Goal: Navigation & Orientation: Find specific page/section

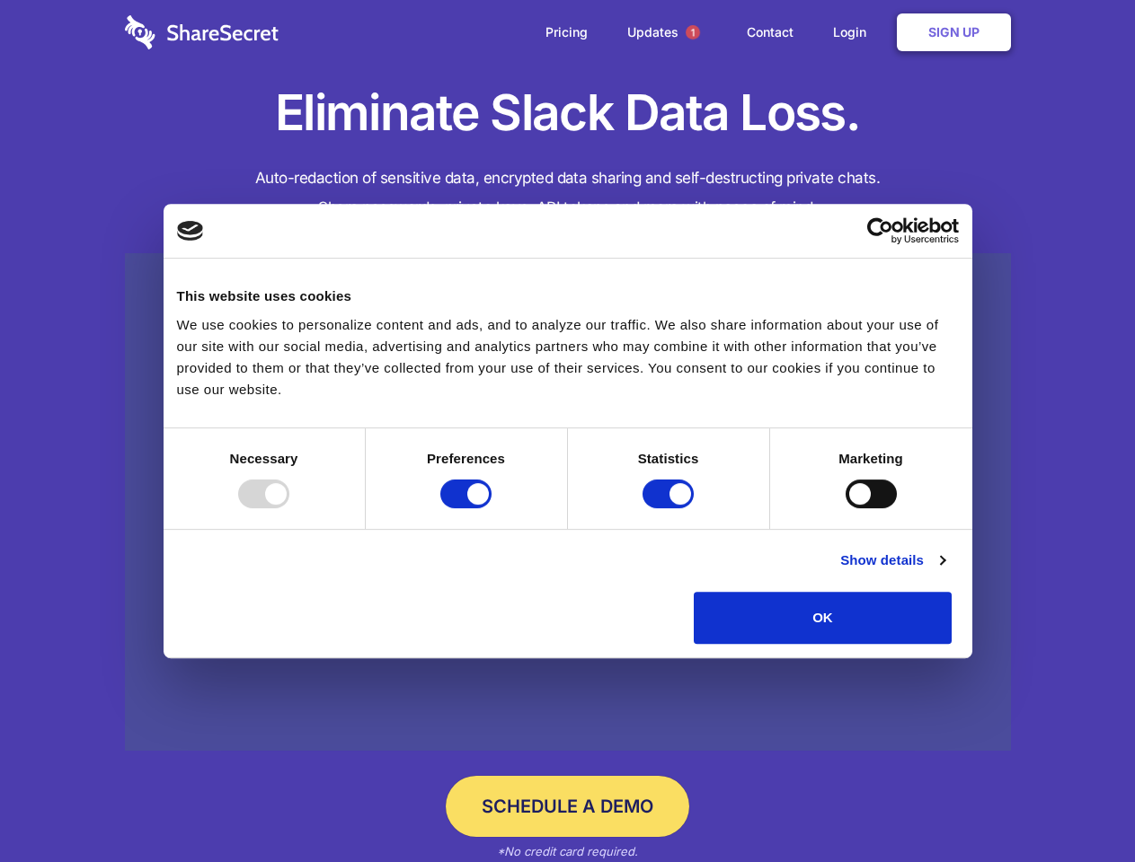
click at [289, 508] on div at bounding box center [263, 494] width 51 height 29
click at [491, 508] on input "Preferences" at bounding box center [465, 494] width 51 height 29
checkbox input "false"
click at [670, 508] on input "Statistics" at bounding box center [667, 494] width 51 height 29
checkbox input "false"
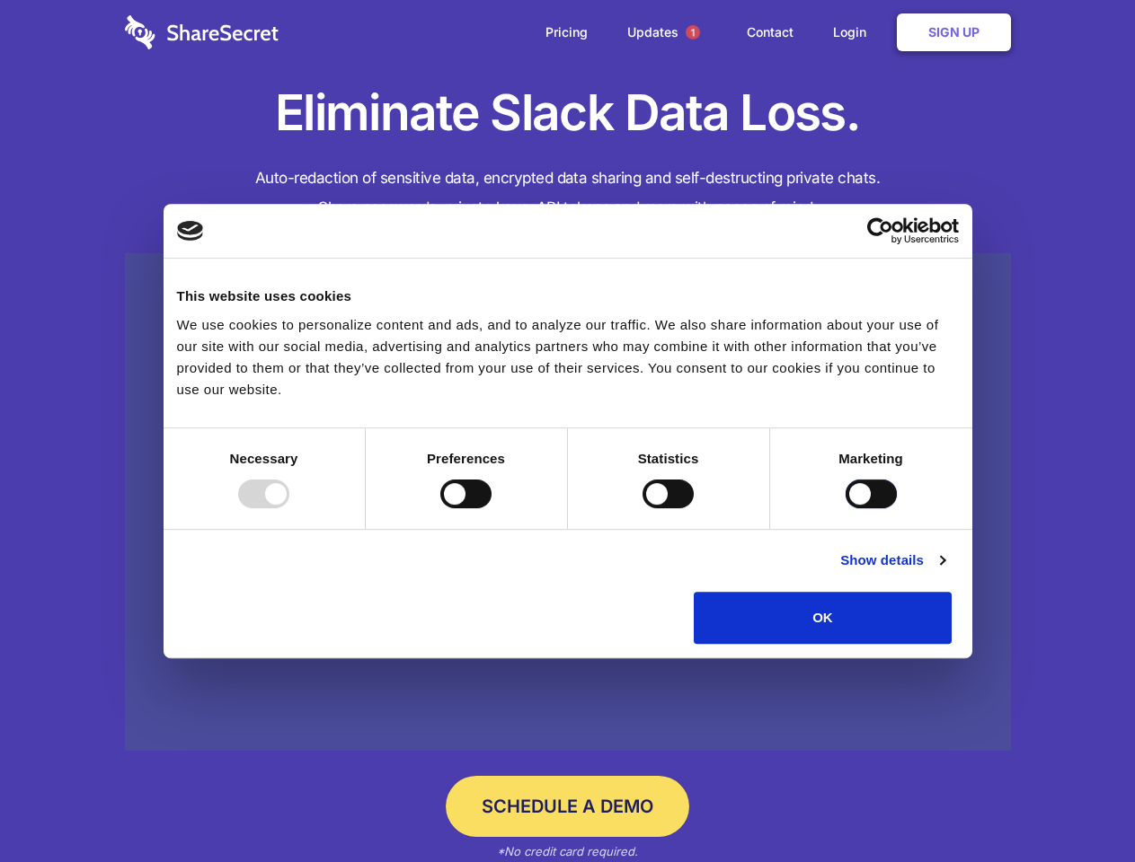
click at [845, 508] on input "Marketing" at bounding box center [870, 494] width 51 height 29
checkbox input "true"
click at [944, 571] on link "Show details" at bounding box center [892, 561] width 104 height 22
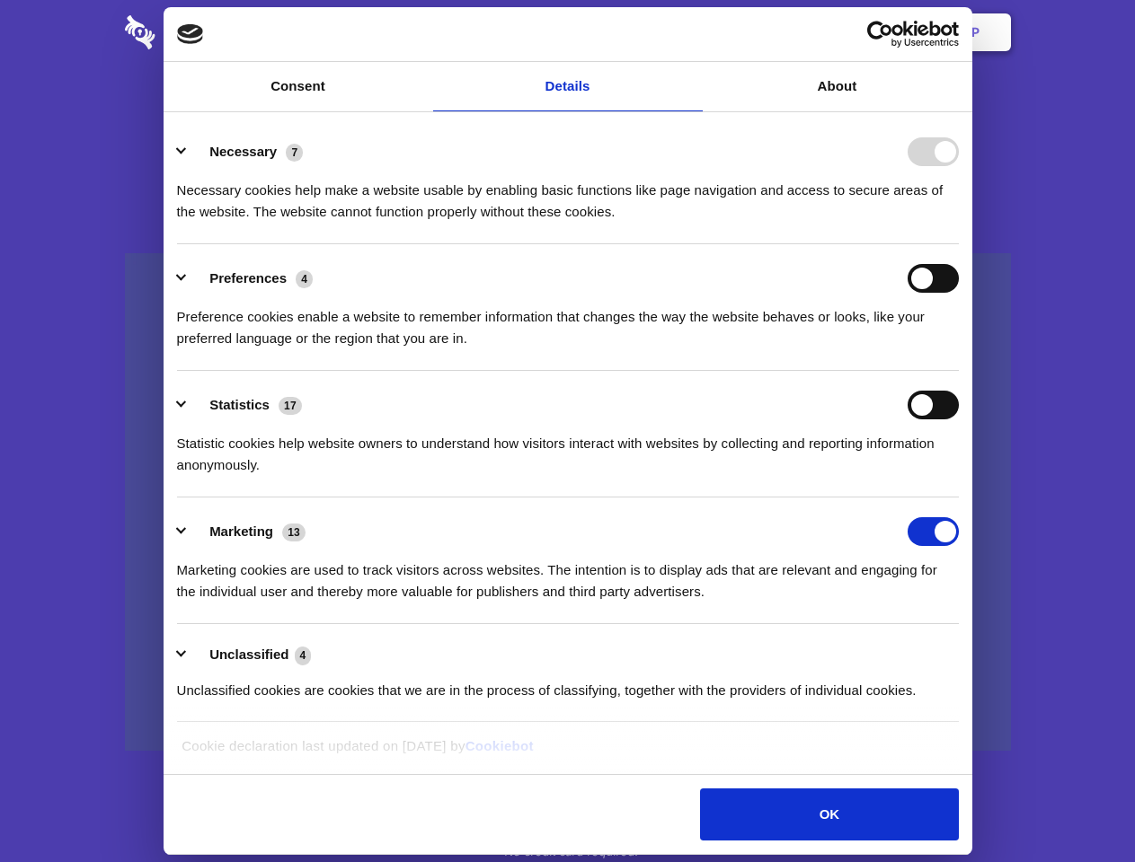
click at [958, 223] on div "Necessary cookies help make a website usable by enabling basic functions like p…" at bounding box center [567, 194] width 781 height 57
click at [692, 32] on span "1" at bounding box center [692, 32] width 14 height 14
